Goal: Navigation & Orientation: Find specific page/section

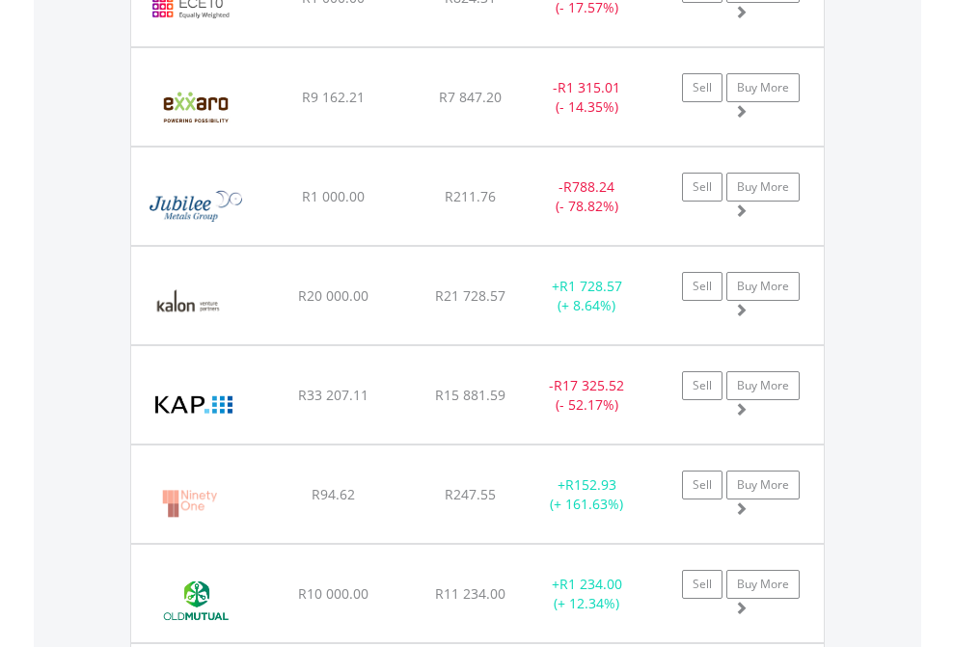
scroll to position [185, 303]
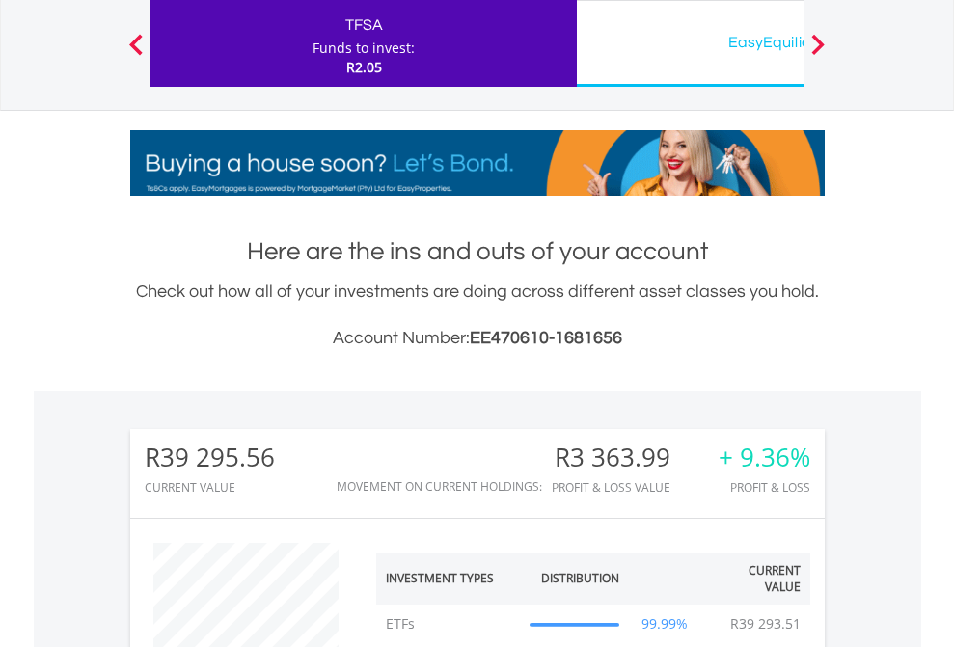
scroll to position [185, 303]
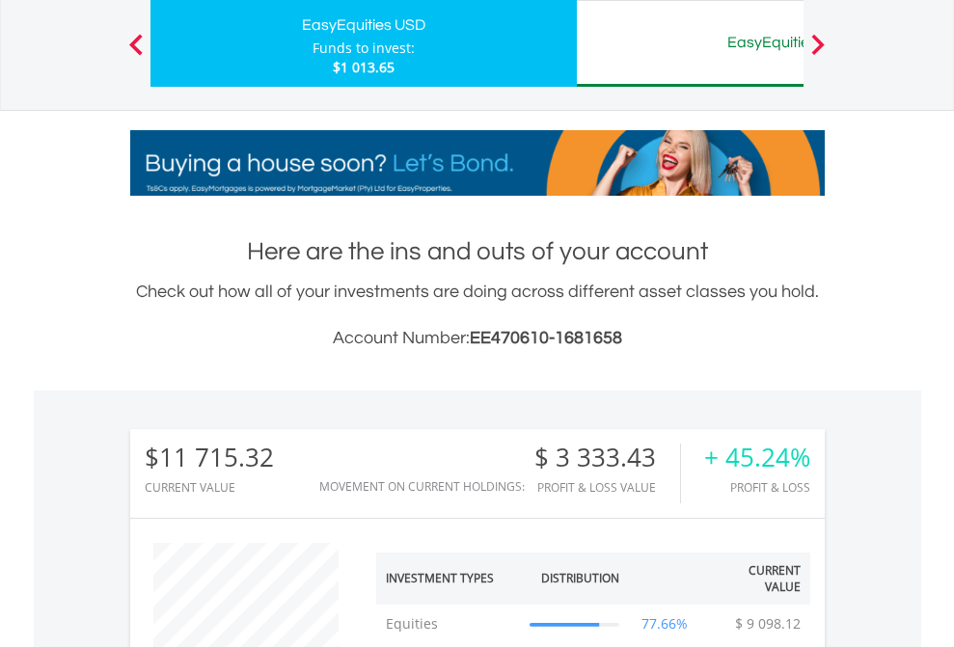
scroll to position [185, 303]
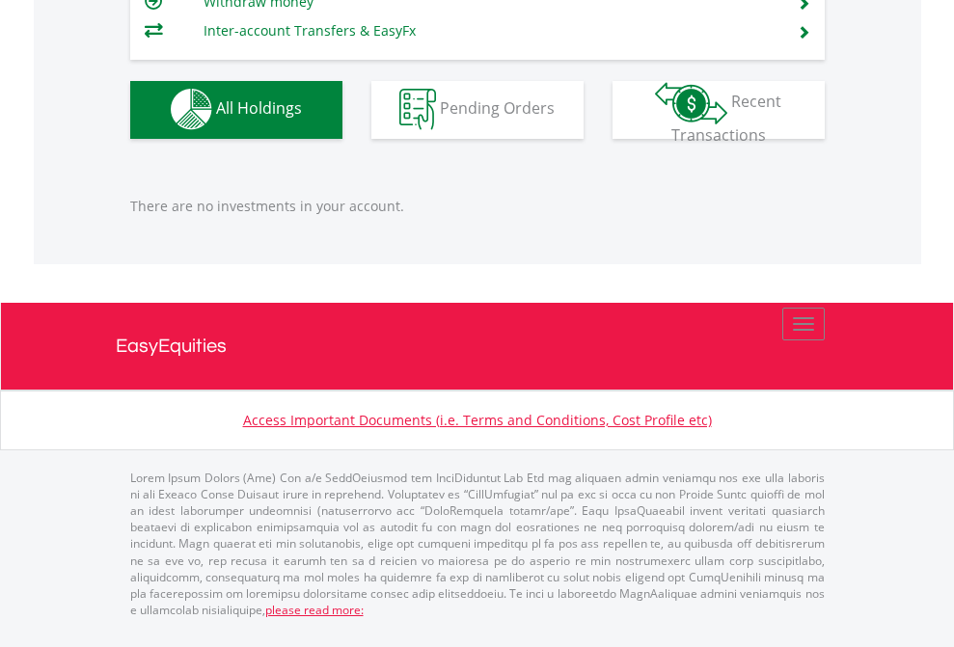
scroll to position [185, 303]
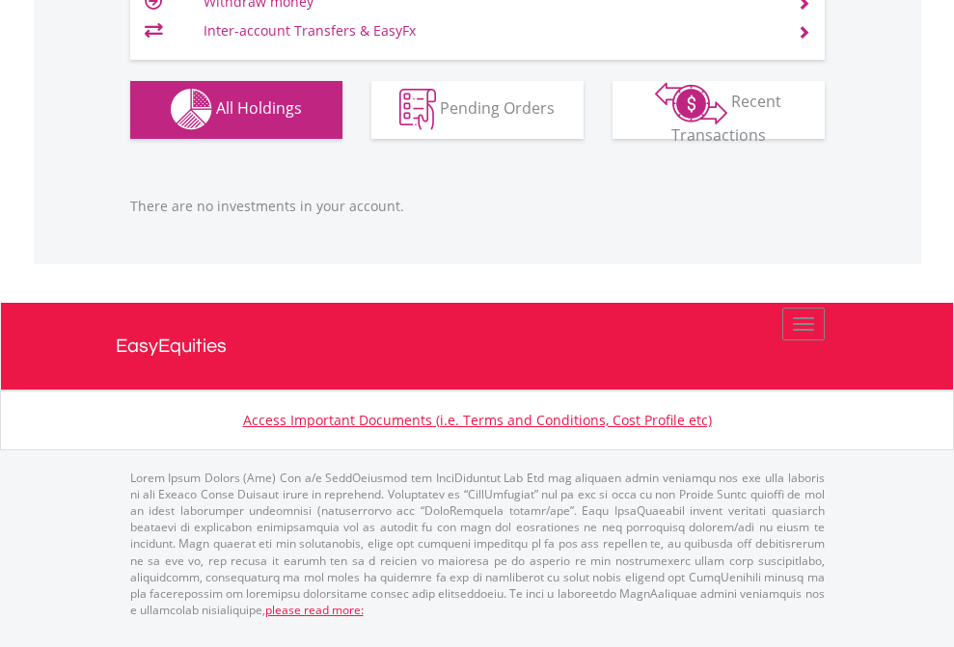
scroll to position [185, 303]
